Goal: Check status: Check status

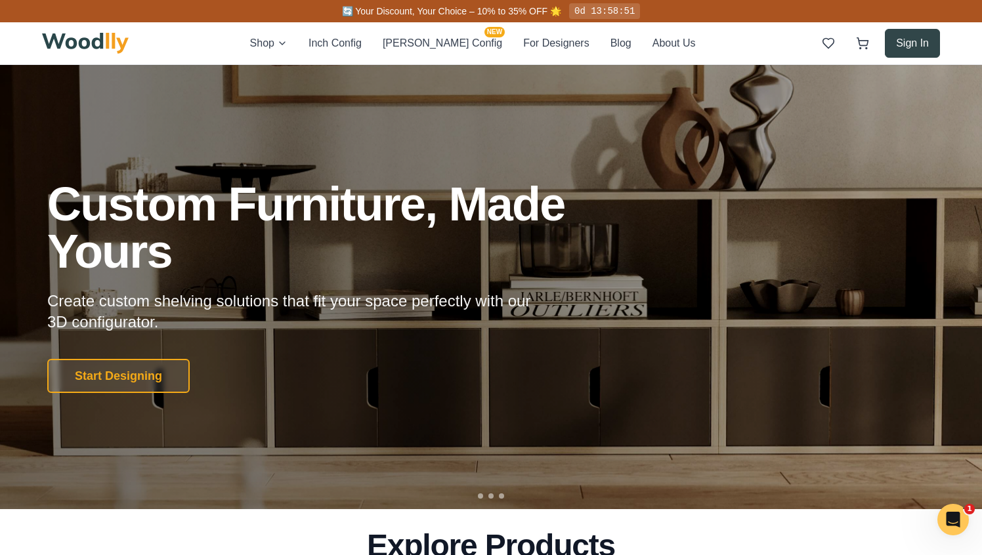
click at [914, 41] on button "Sign In" at bounding box center [912, 43] width 55 height 29
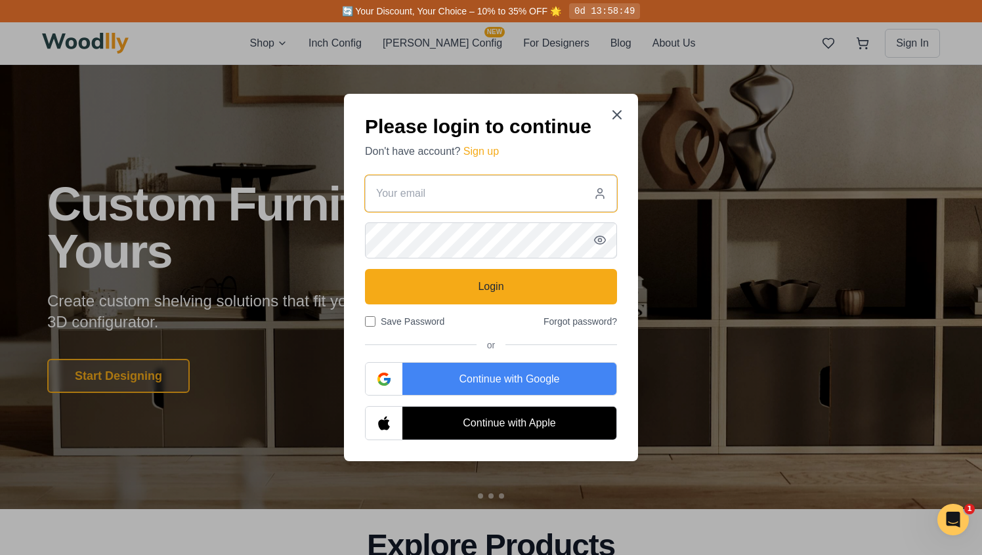
click at [505, 195] on input "email" at bounding box center [491, 193] width 252 height 37
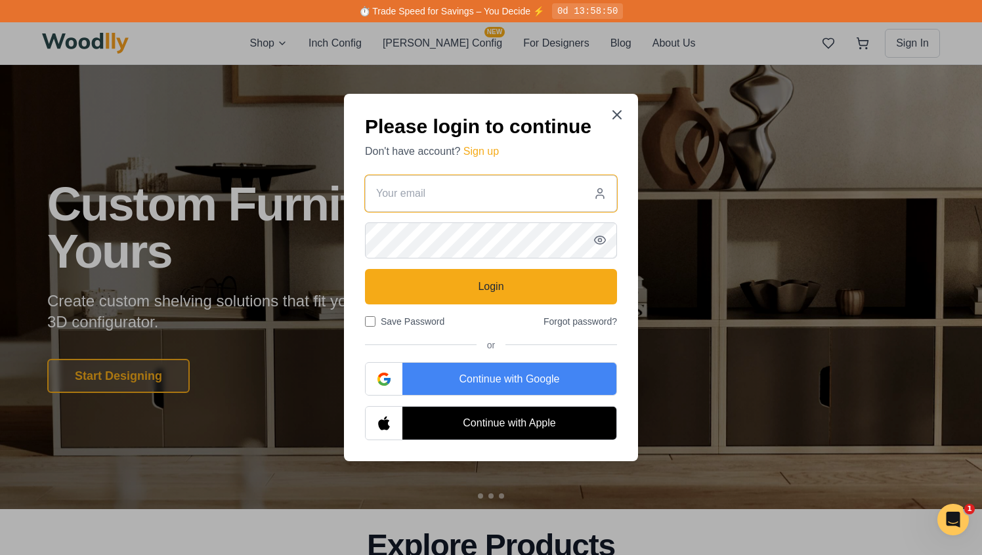
type input "[EMAIL_ADDRESS][PERSON_NAME][DOMAIN_NAME]"
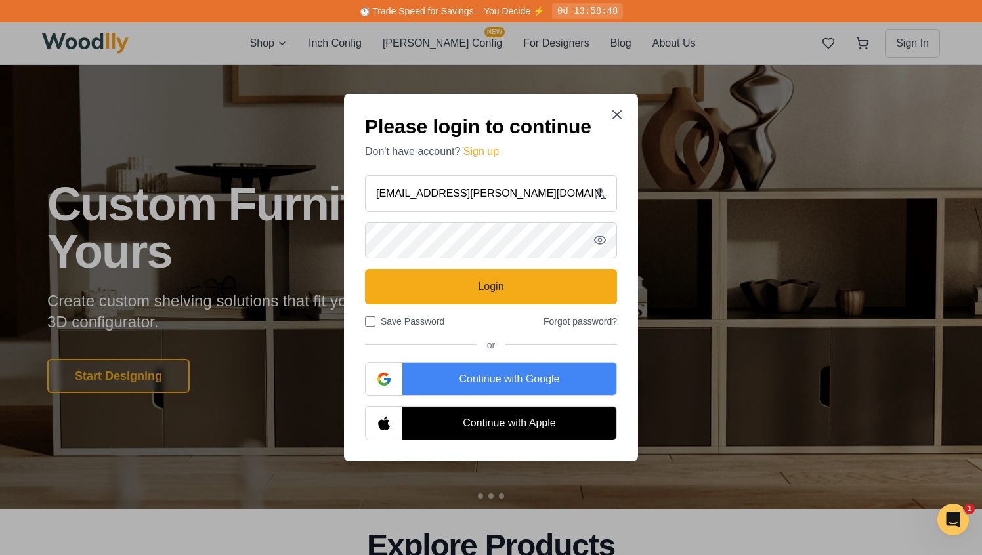
click at [370, 326] on input "Save Password" at bounding box center [370, 321] width 11 height 11
checkbox input "true"
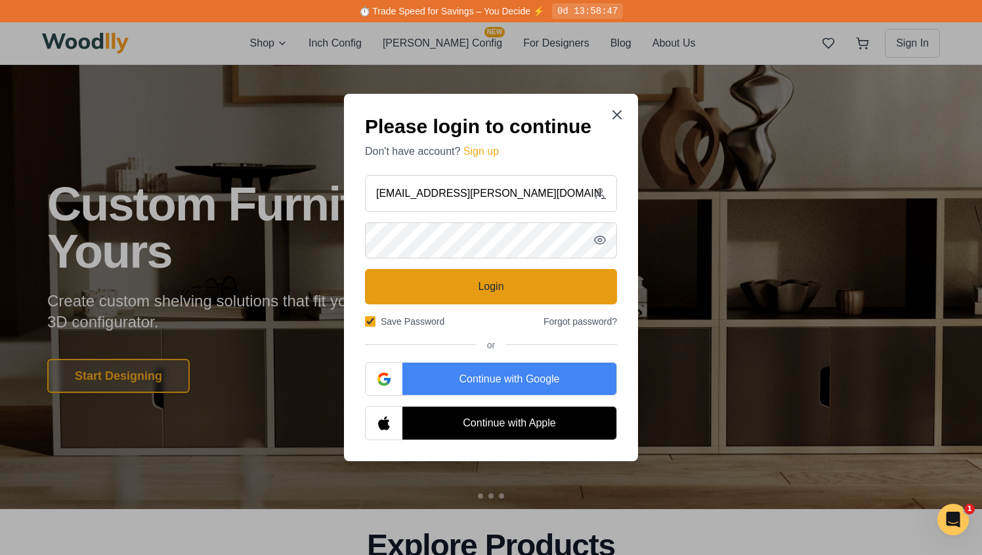
click at [466, 271] on button "Login" at bounding box center [491, 286] width 252 height 35
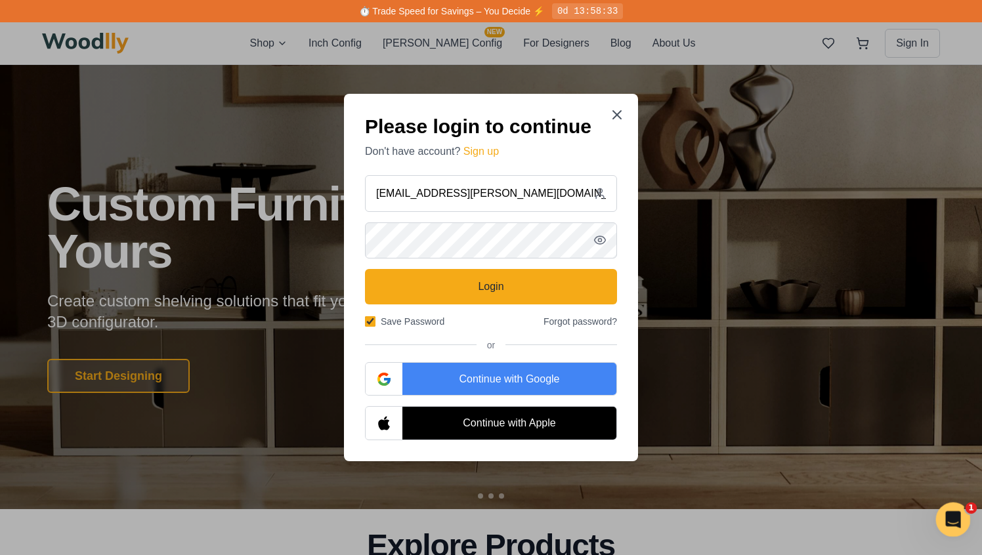
click at [954, 517] on icon "Open Intercom Messenger" at bounding box center [952, 518] width 22 height 22
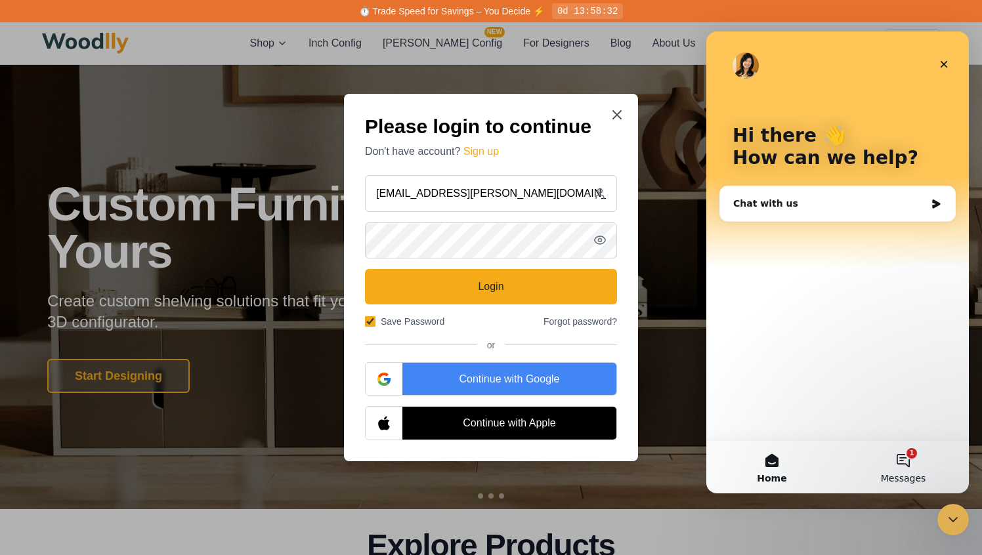
click at [903, 465] on button "1 Messages" at bounding box center [903, 467] width 131 height 53
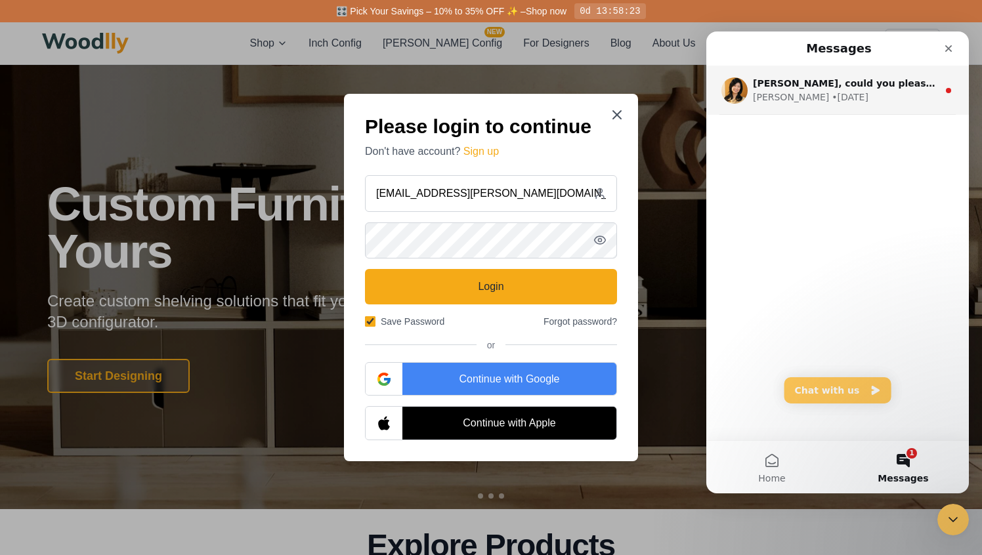
click at [852, 94] on div "Anna • 3w ago" at bounding box center [845, 98] width 185 height 14
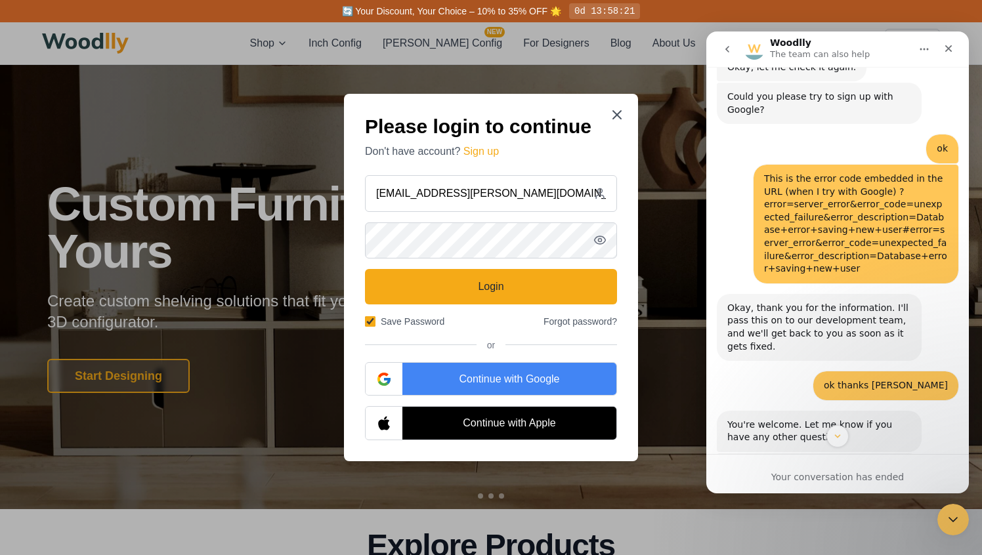
scroll to position [660, 0]
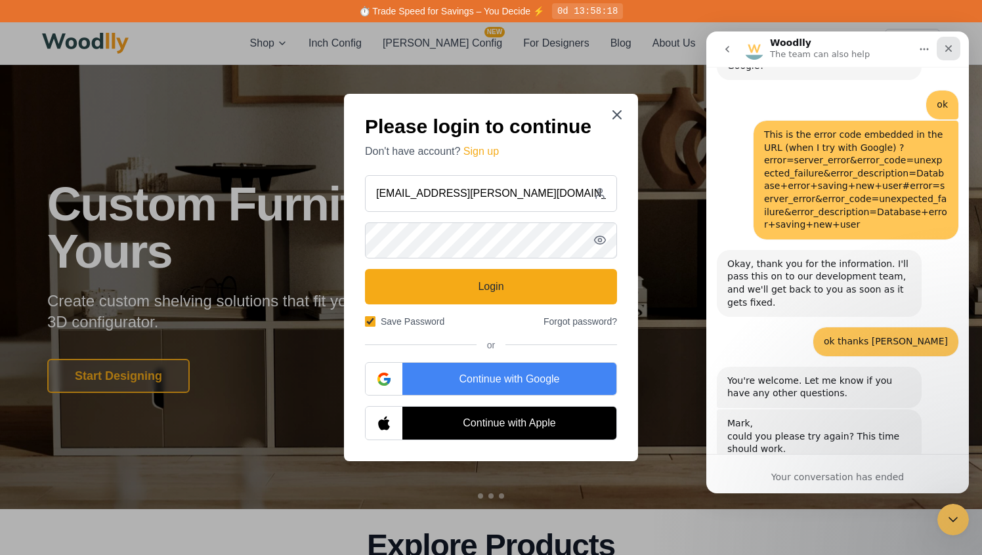
click at [948, 49] on icon "Close" at bounding box center [948, 48] width 7 height 7
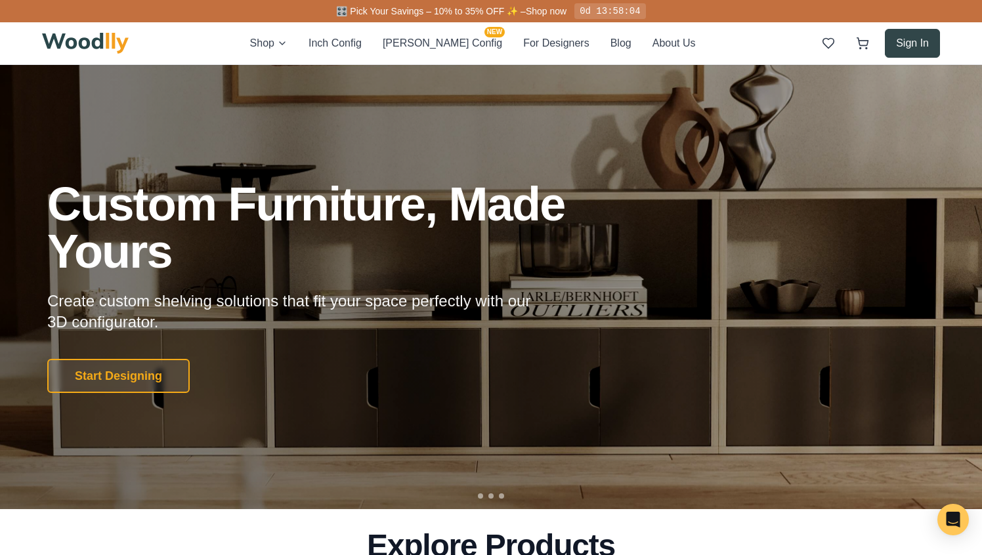
click at [908, 49] on button "Sign In" at bounding box center [912, 43] width 55 height 29
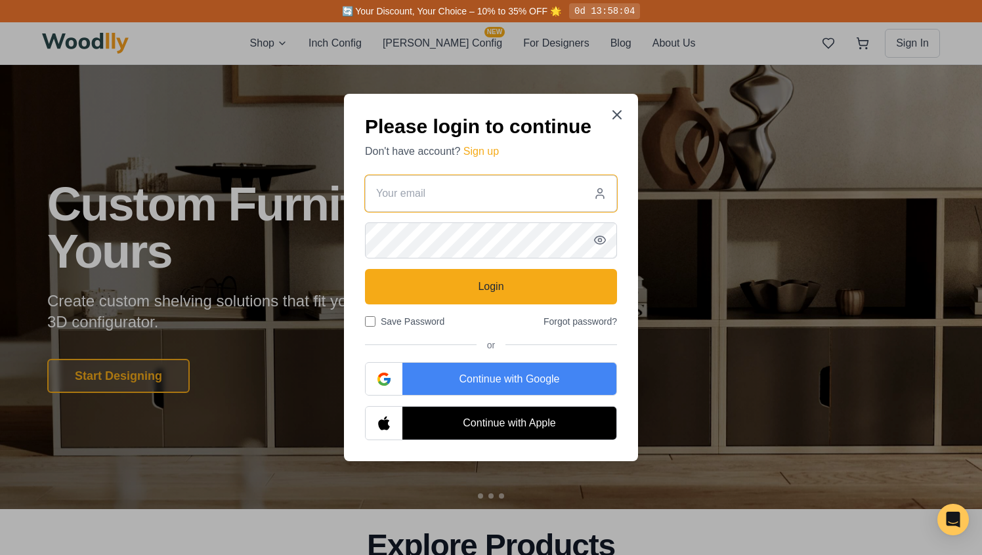
click at [516, 187] on input "email" at bounding box center [491, 193] width 252 height 37
type input "[EMAIL_ADDRESS][PERSON_NAME][DOMAIN_NAME]"
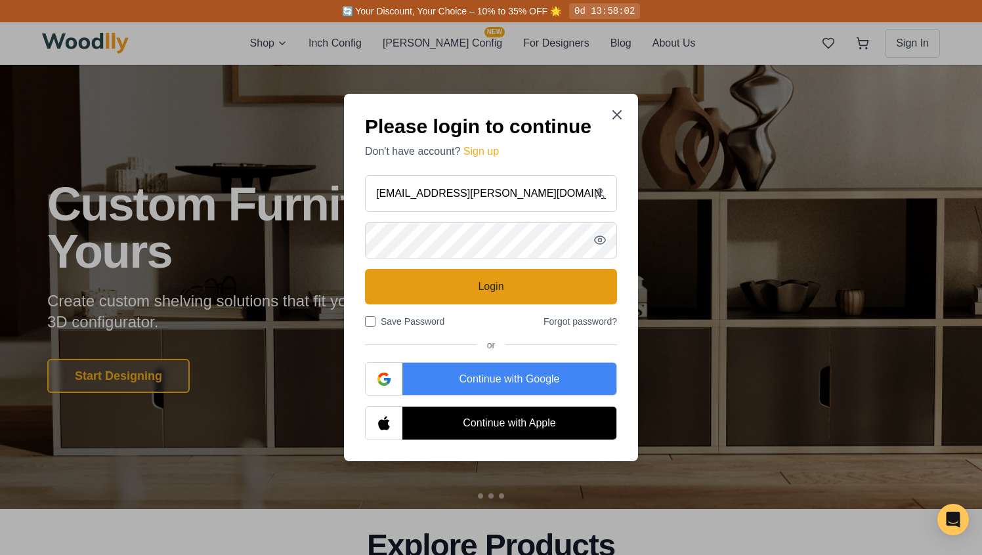
click at [464, 288] on button "Login" at bounding box center [491, 286] width 252 height 35
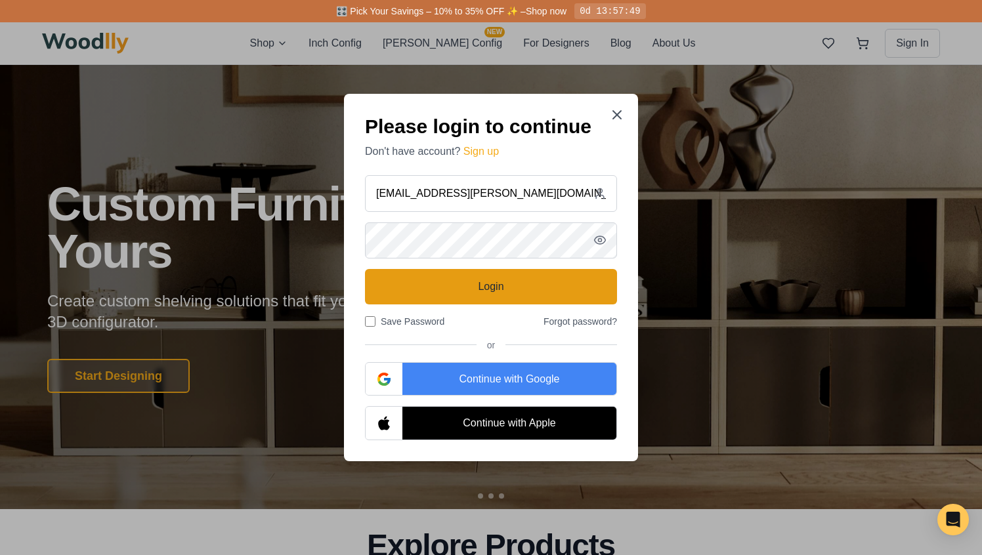
click at [495, 291] on button "Login" at bounding box center [491, 286] width 252 height 35
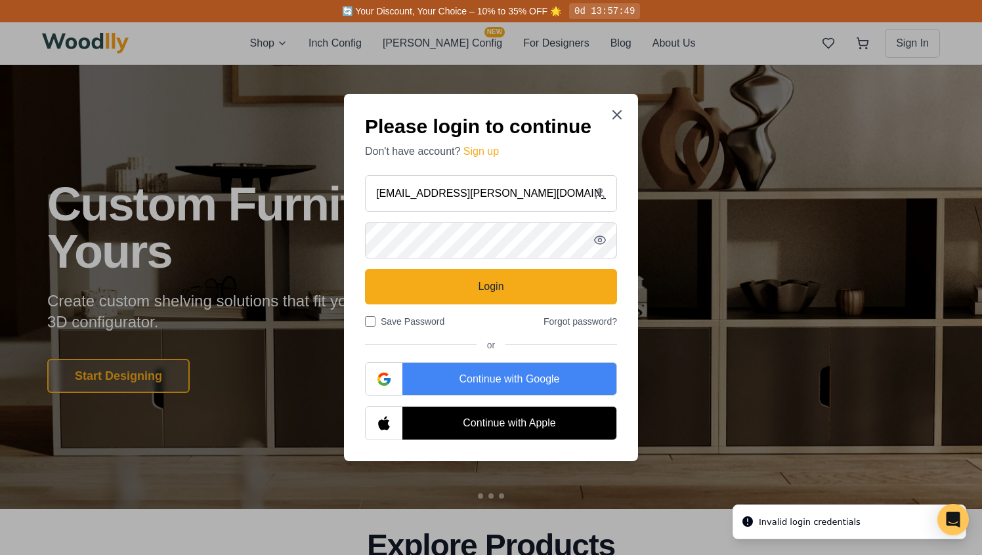
click at [793, 533] on li "Invalid login credentials" at bounding box center [850, 522] width 234 height 35
click at [954, 517] on icon "Open Intercom Messenger" at bounding box center [952, 519] width 15 height 17
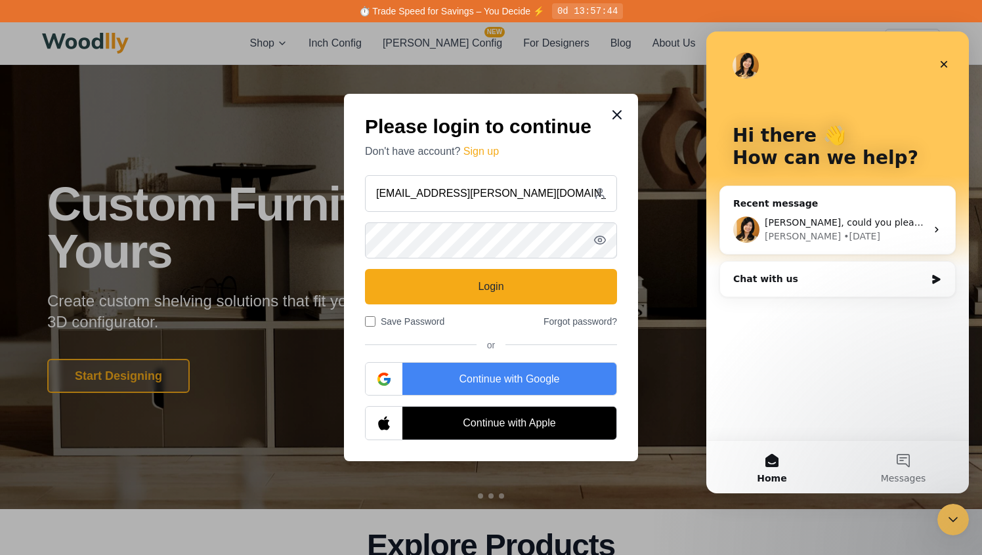
click at [621, 108] on icon at bounding box center [617, 115] width 16 height 16
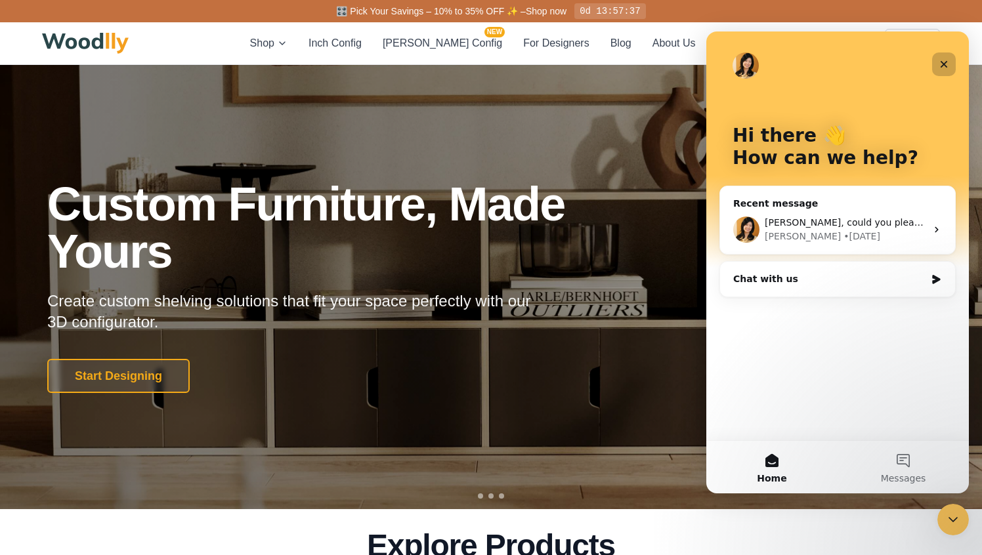
click at [944, 64] on icon "Close" at bounding box center [944, 64] width 7 height 7
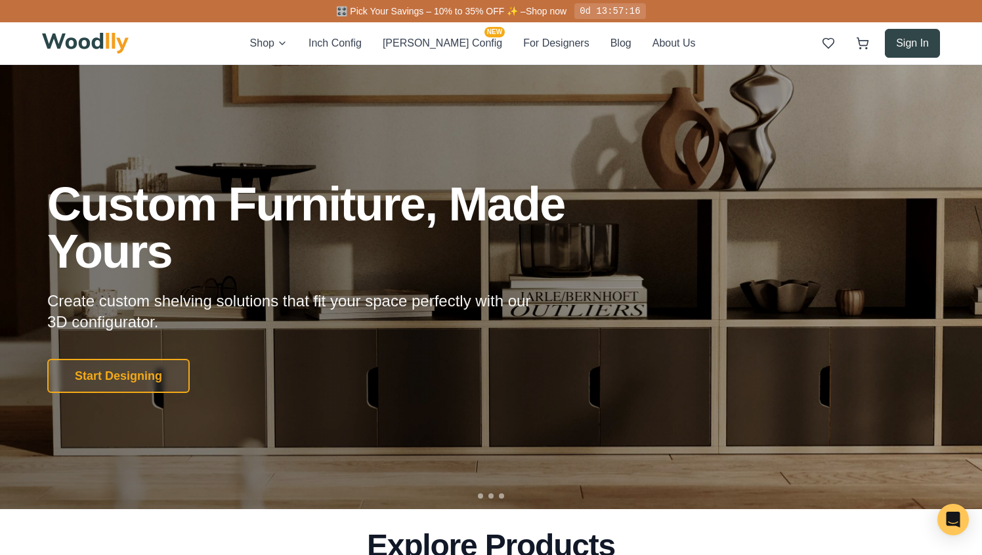
click at [899, 43] on button "Sign In" at bounding box center [912, 43] width 55 height 29
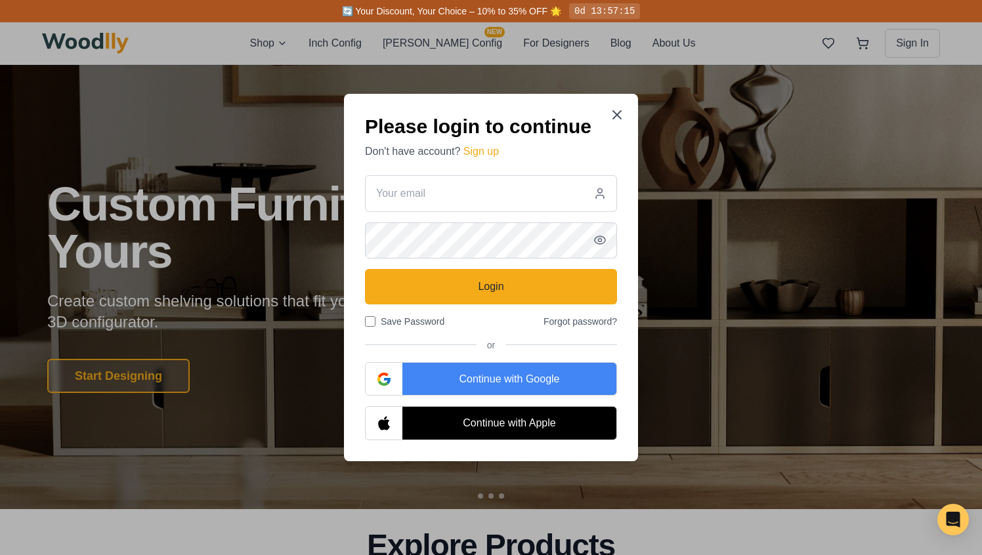
click at [465, 381] on div "Continue with Google" at bounding box center [509, 379] width 214 height 33
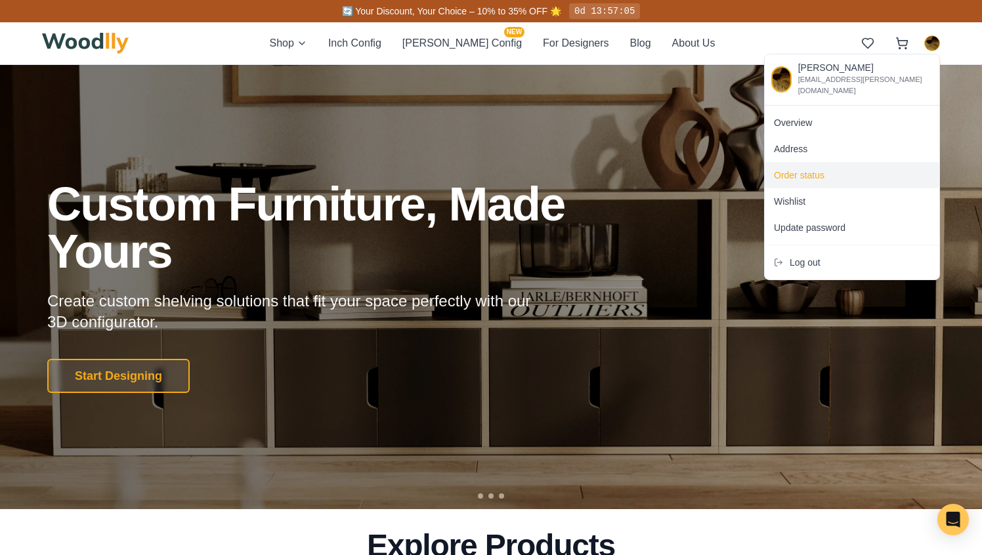
click at [793, 169] on span "Order status" at bounding box center [799, 175] width 51 height 13
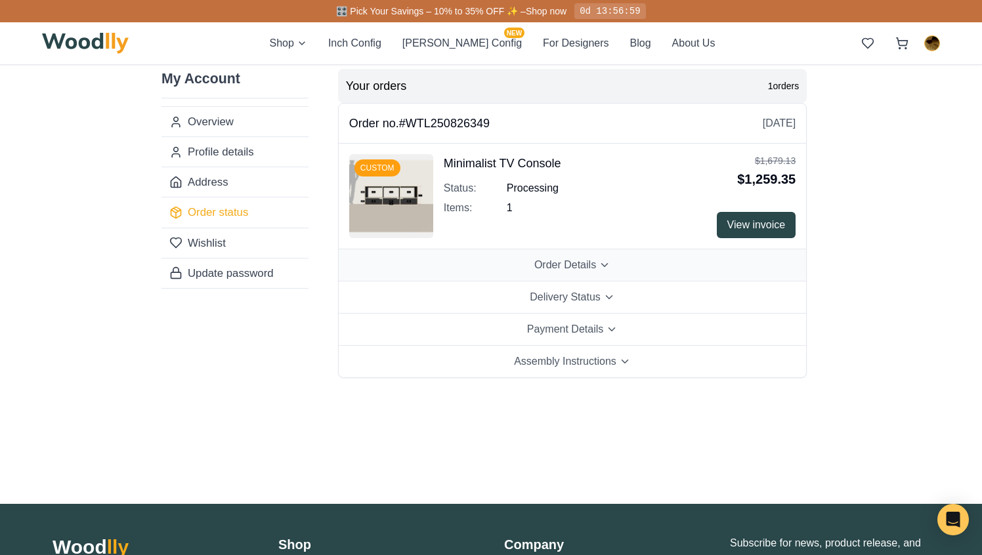
click at [594, 263] on span "Order Details" at bounding box center [565, 265] width 62 height 16
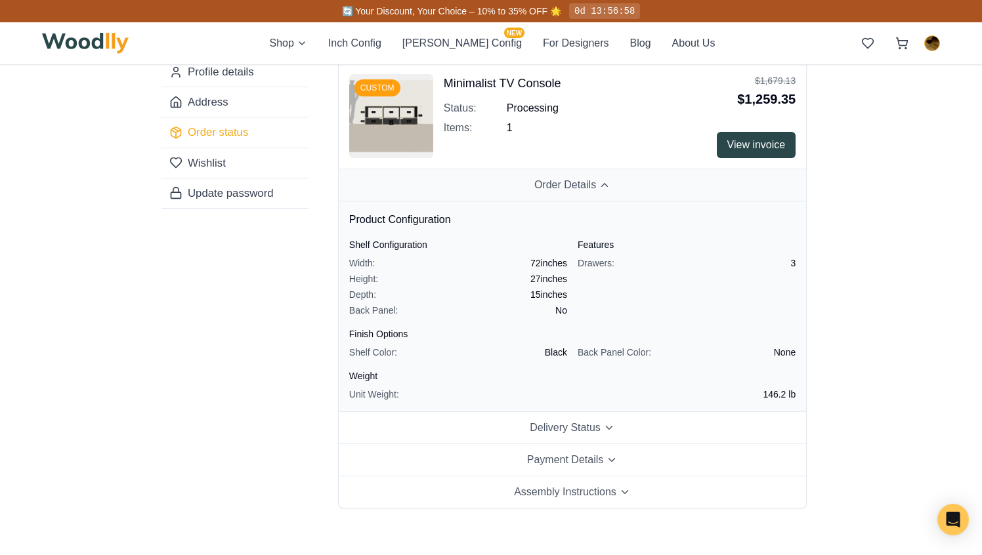
scroll to position [82, 0]
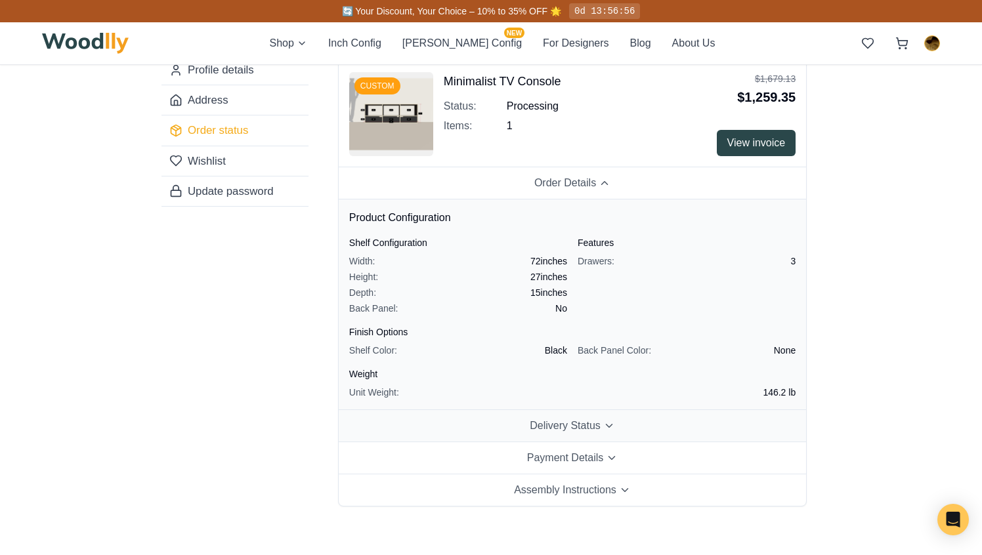
click at [574, 430] on span "Delivery Status" at bounding box center [565, 426] width 71 height 16
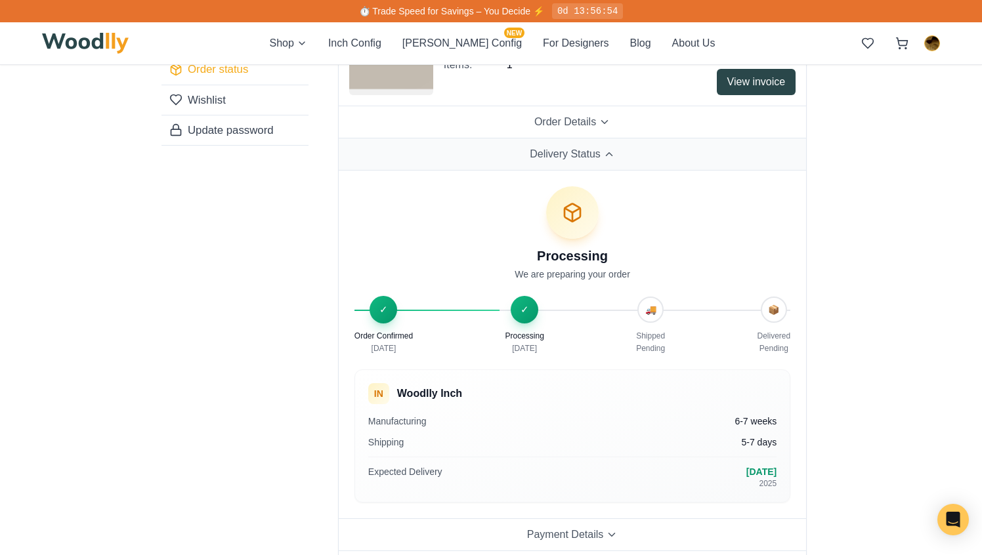
scroll to position [146, 0]
